Goal: Obtain resource: Obtain resource

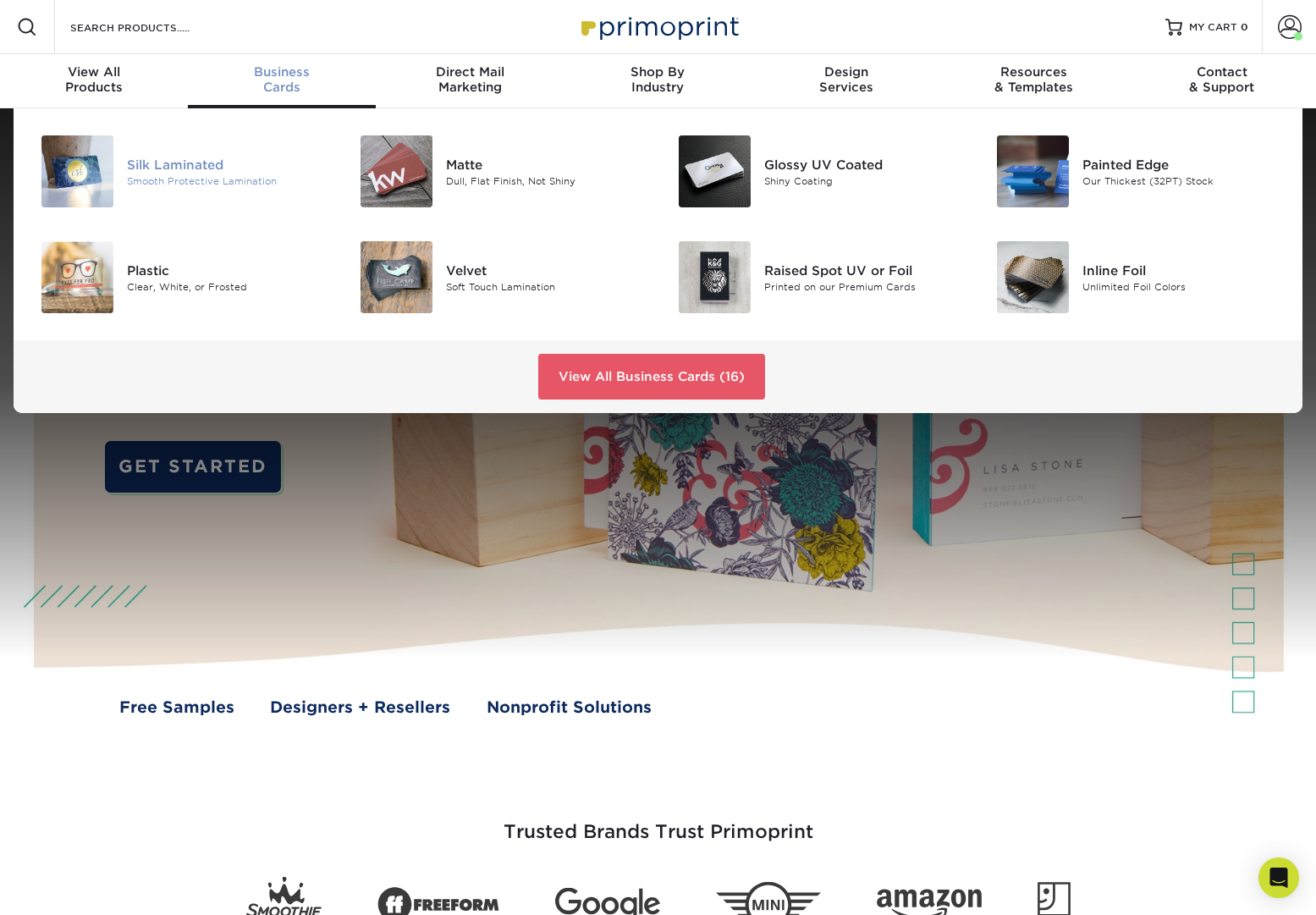
click at [176, 174] on div "Silk Laminated" at bounding box center [226, 164] width 200 height 19
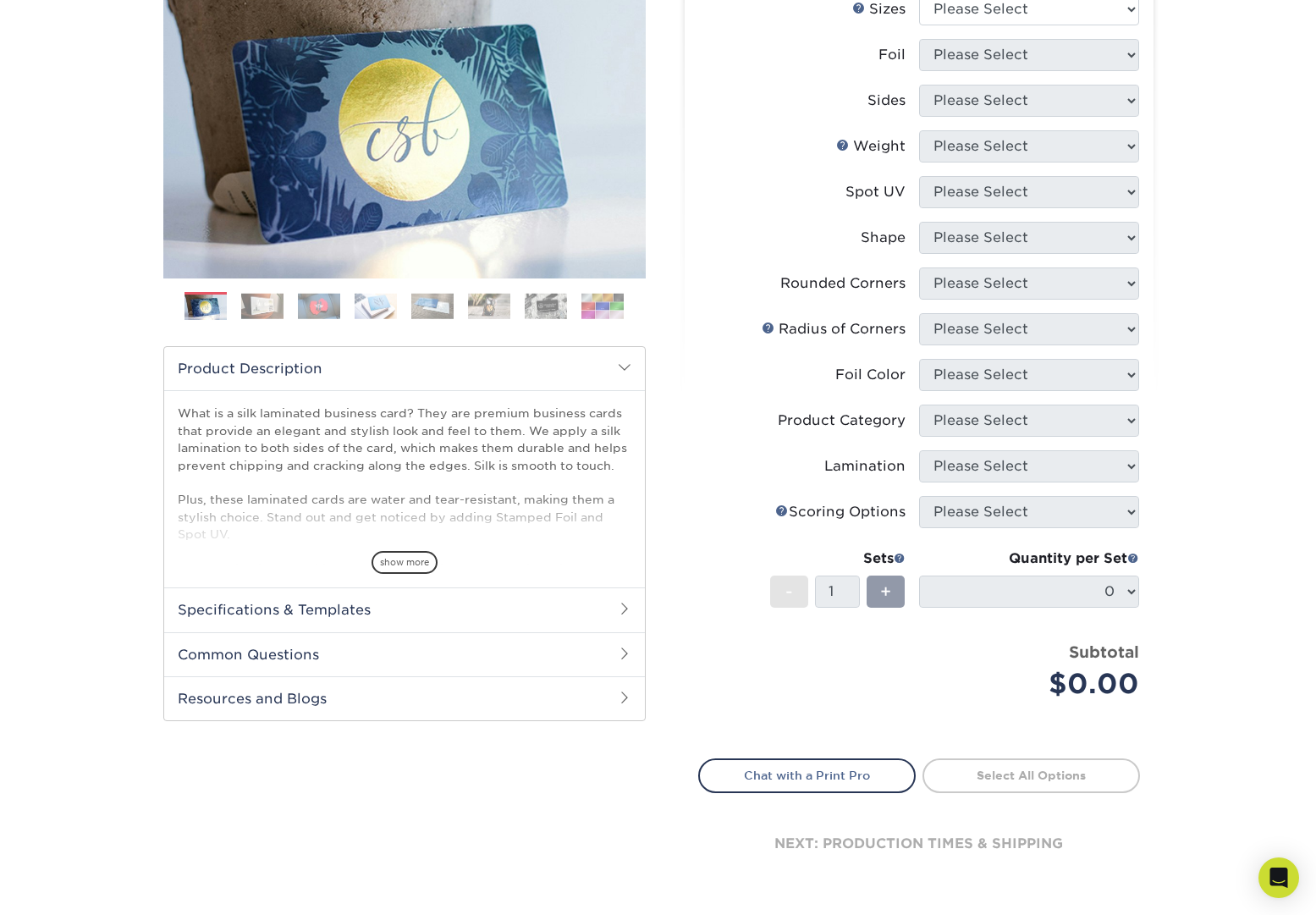
scroll to position [238, 0]
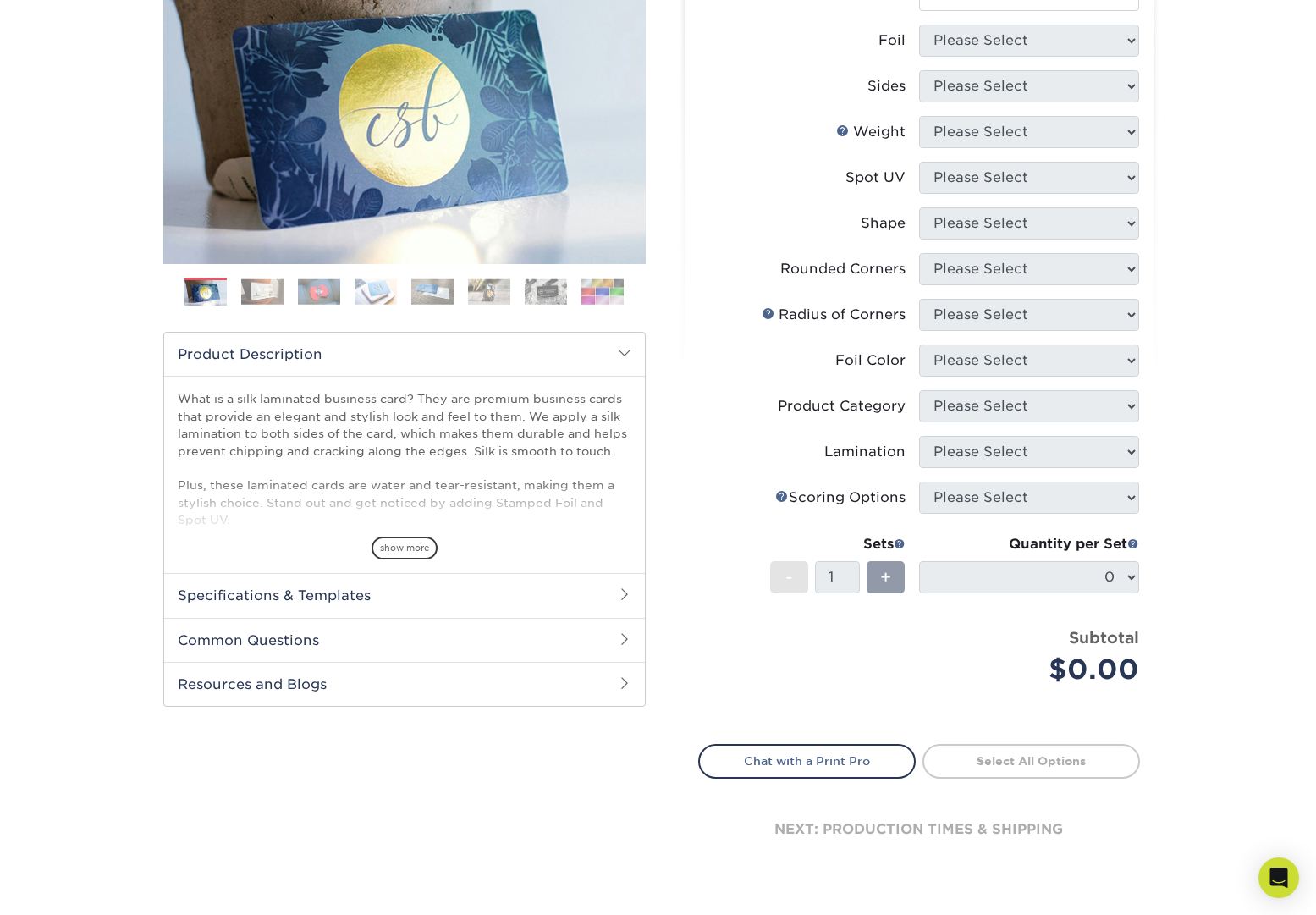
click at [302, 596] on h2 "Specifications & Templates" at bounding box center [404, 595] width 481 height 44
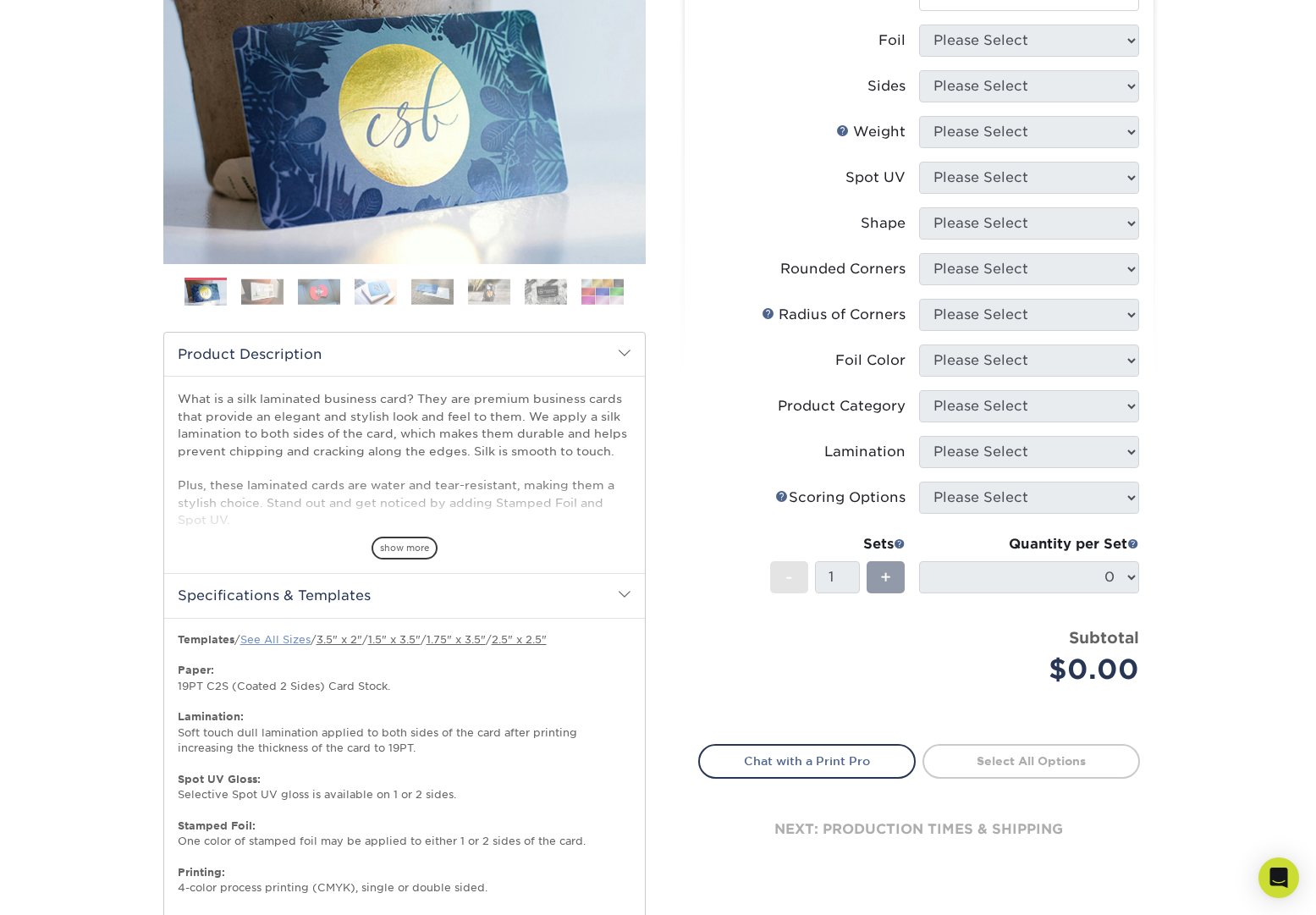
click at [277, 638] on link "See All Sizes" at bounding box center [276, 640] width 71 height 13
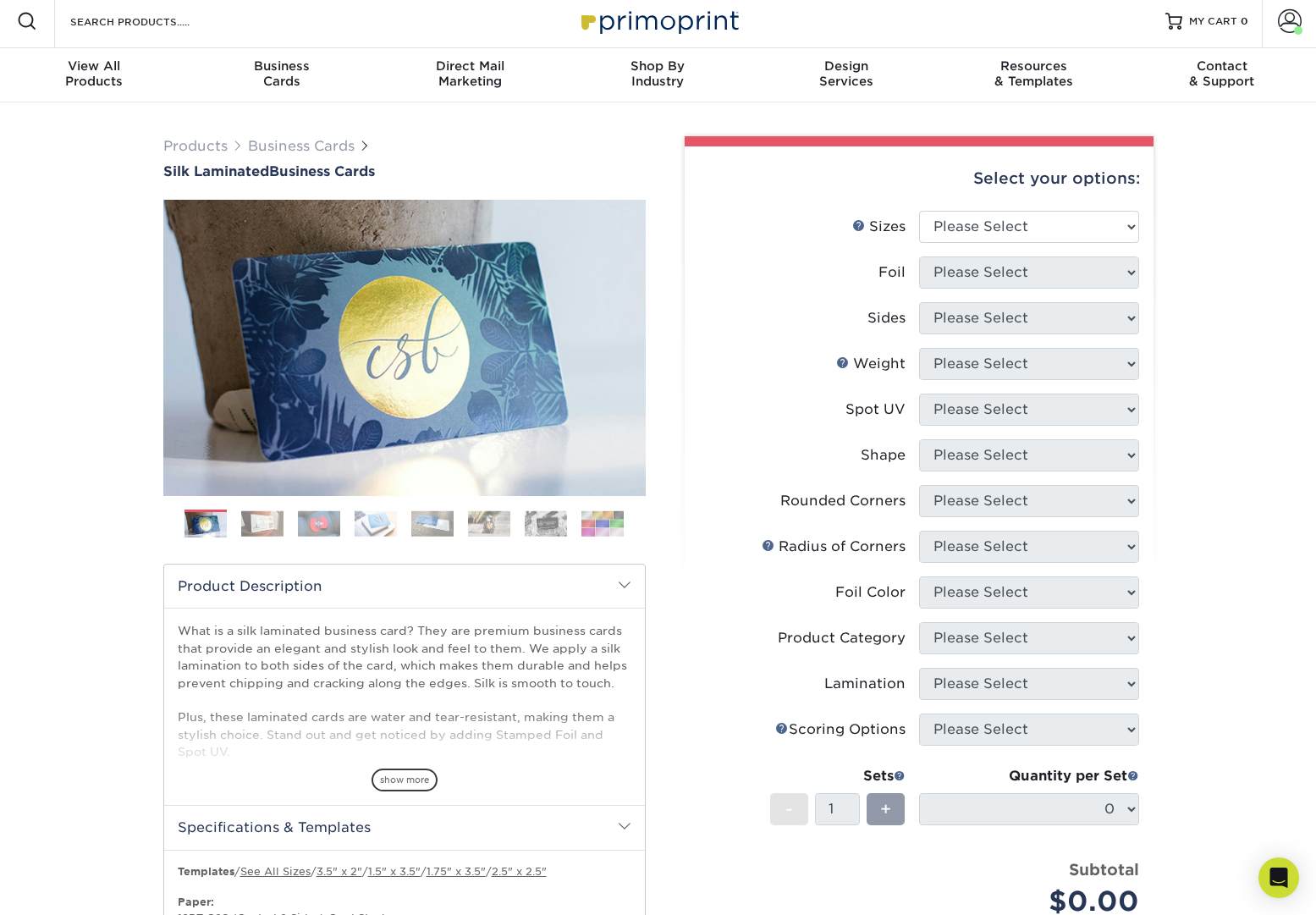
scroll to position [0, 0]
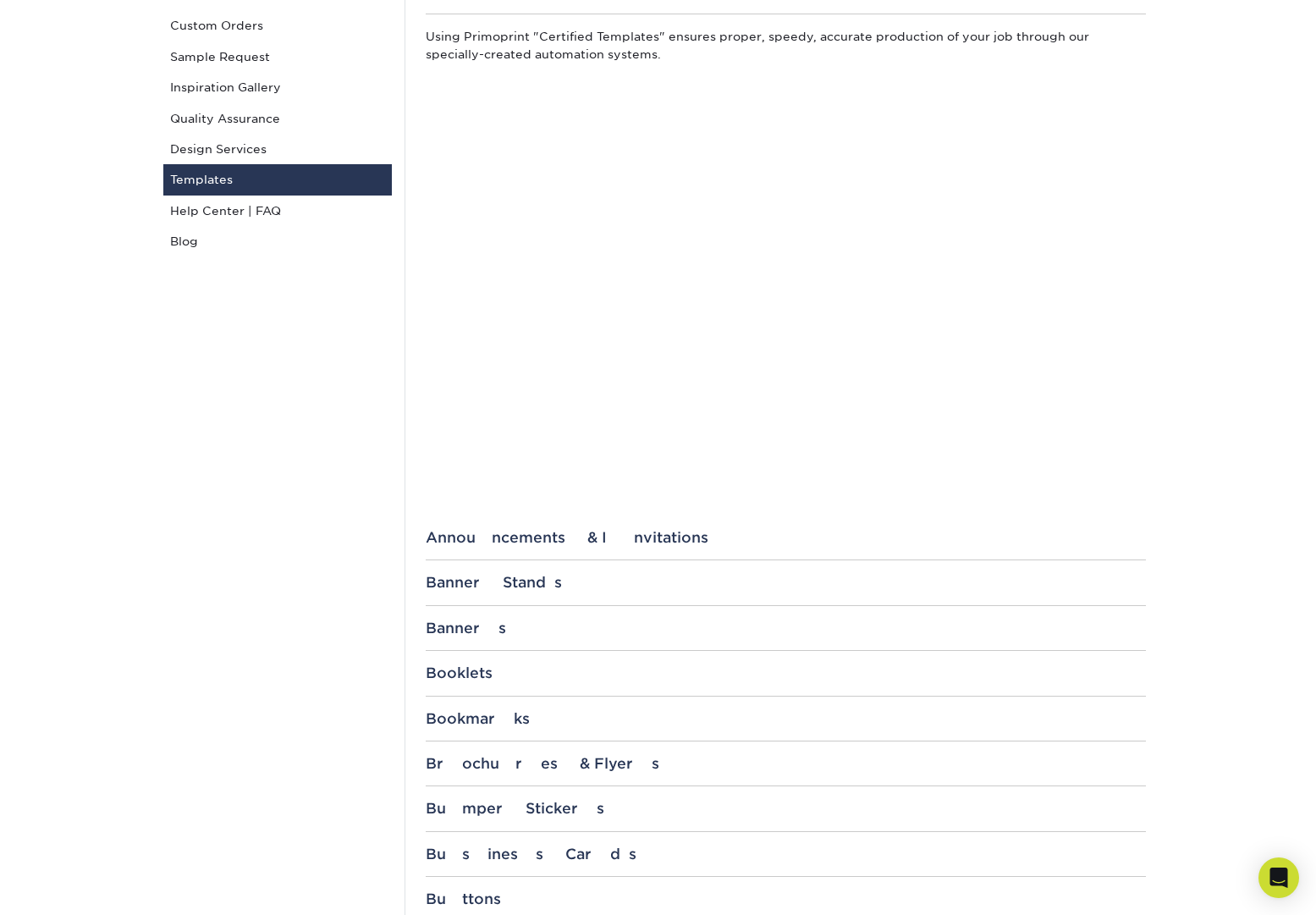
scroll to position [214, 0]
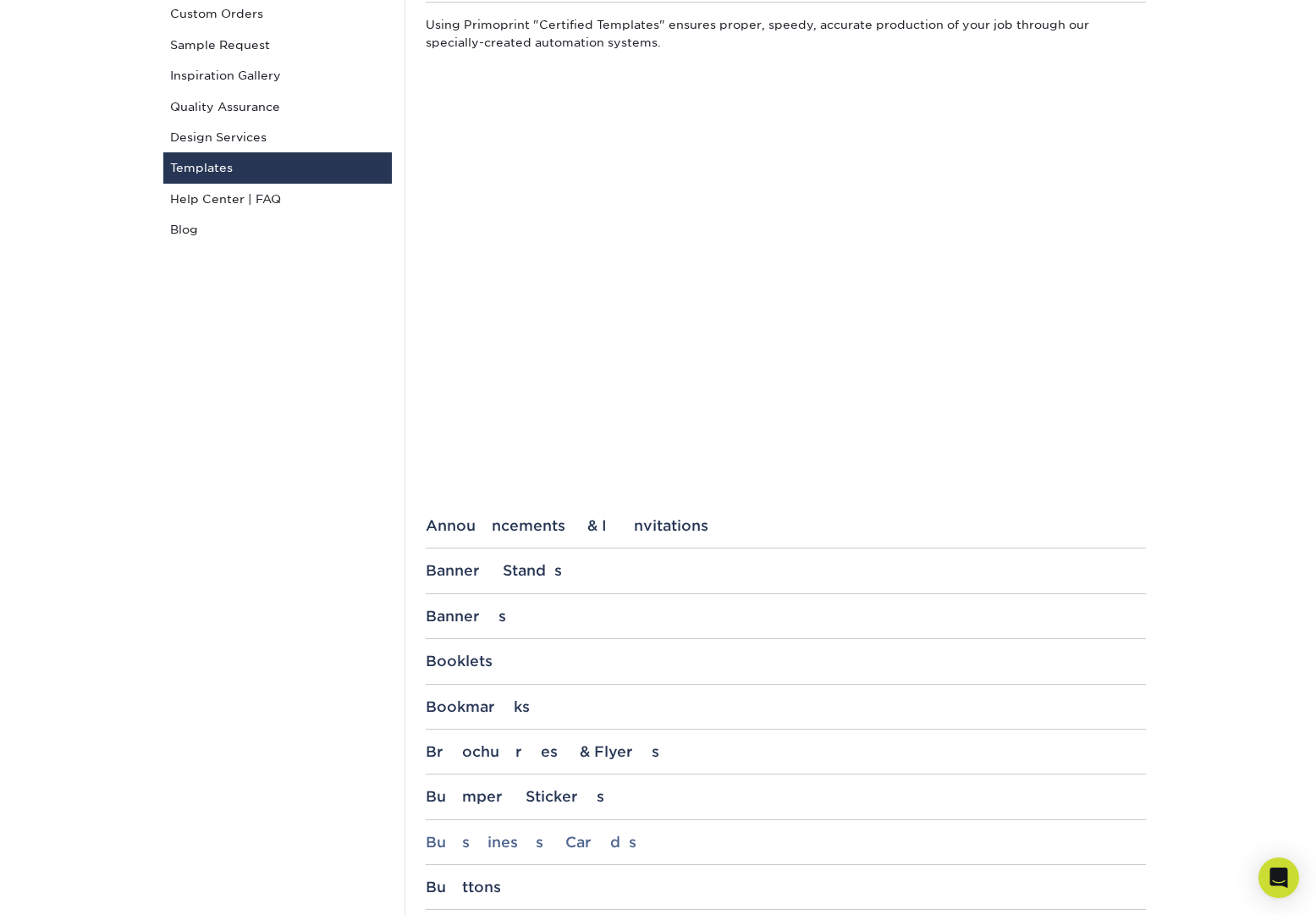
click at [470, 836] on div "Business Cards" at bounding box center [786, 842] width 720 height 17
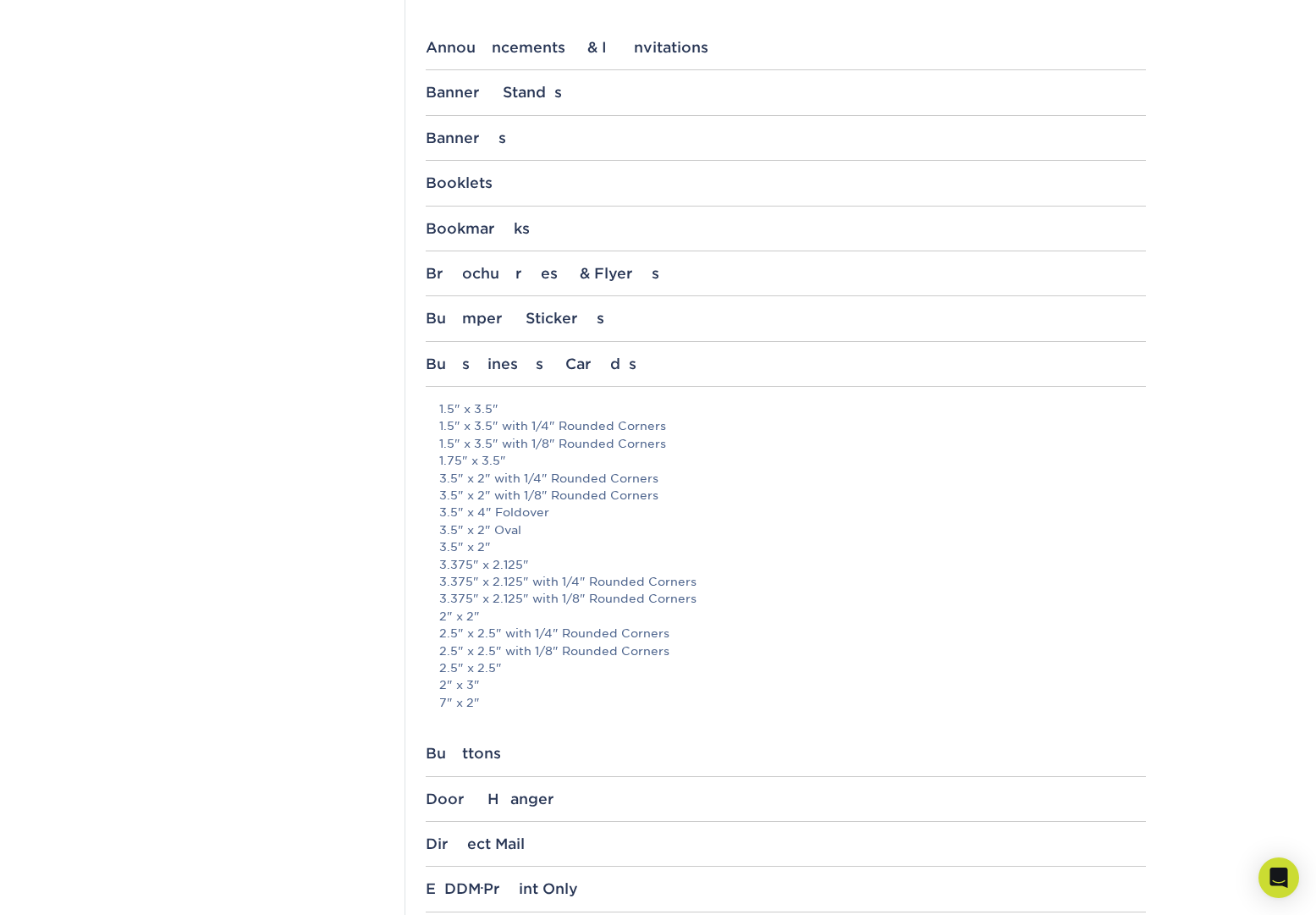
scroll to position [693, 0]
click at [509, 590] on link "3.375" x 2.125" with 1/8" Rounded Corners" at bounding box center [567, 596] width 257 height 14
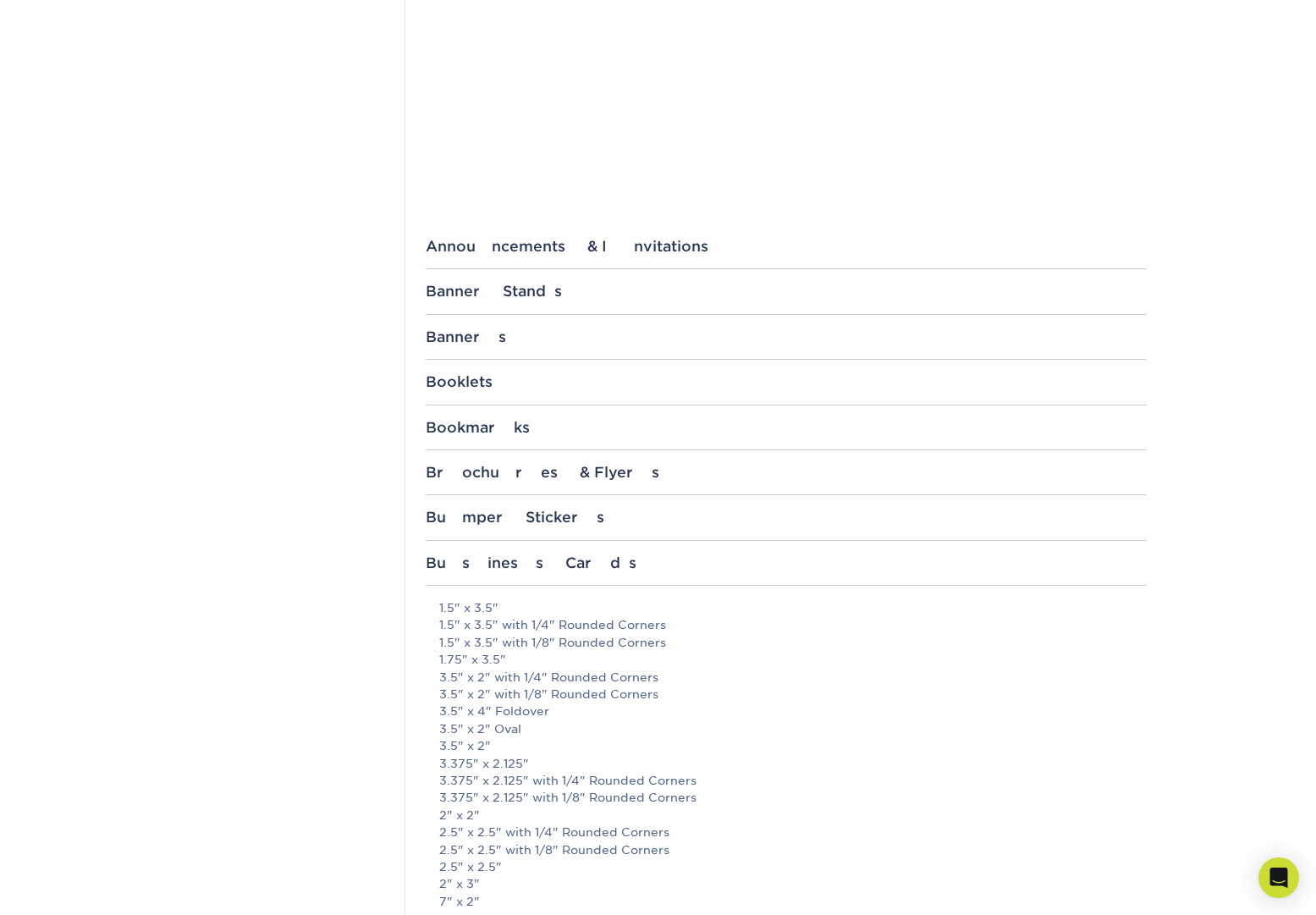
scroll to position [493, 0]
click at [499, 686] on link "3.5" x 2" with 1/8" Rounded Corners" at bounding box center [548, 692] width 219 height 14
